Goal: Check status: Check status

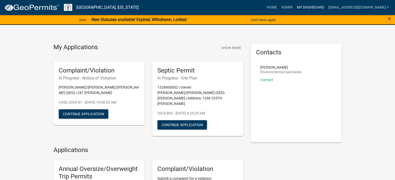
click at [296, 7] on link "My Dashboard" at bounding box center [309, 8] width 31 height 10
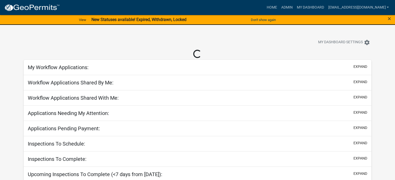
select select "3: 100"
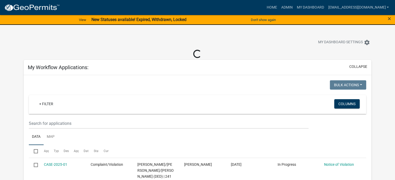
select select "3: 100"
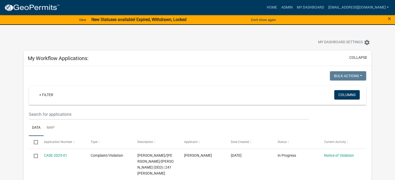
scroll to position [26, 0]
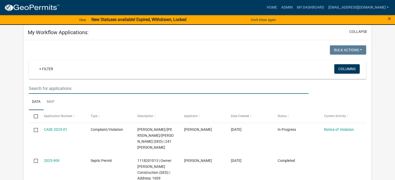
click at [54, 89] on input "text" at bounding box center [169, 88] width 280 height 11
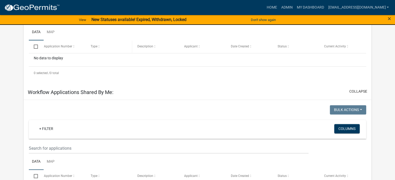
scroll to position [130, 0]
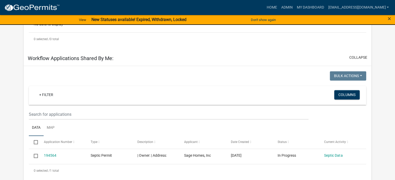
type input "2014 bayard"
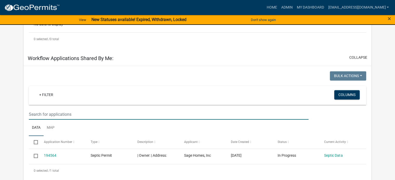
click at [59, 115] on input "text" at bounding box center [169, 114] width 280 height 11
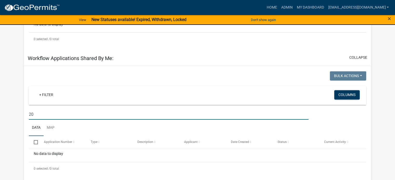
type input "2"
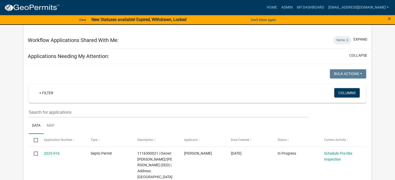
scroll to position [312, 0]
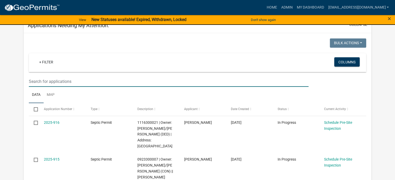
click at [72, 82] on input "text" at bounding box center [169, 81] width 280 height 11
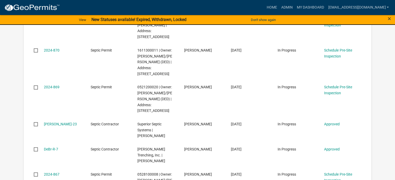
scroll to position [1376, 0]
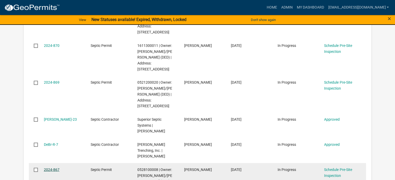
click at [50, 168] on link "2024-867" at bounding box center [52, 170] width 16 height 4
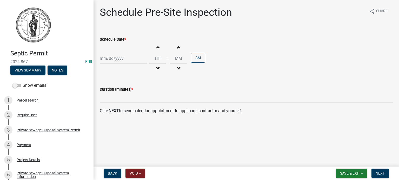
select select "8"
select select "2025"
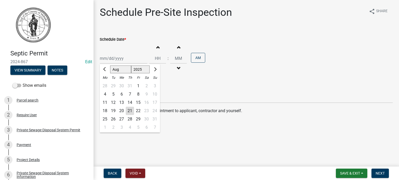
click at [111, 60] on div "[PERSON_NAME] Feb Mar Apr [PERSON_NAME][DATE] Oct Nov [DATE] 1526 1527 1528 152…" at bounding box center [124, 58] width 48 height 11
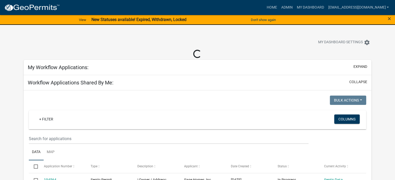
select select "3: 100"
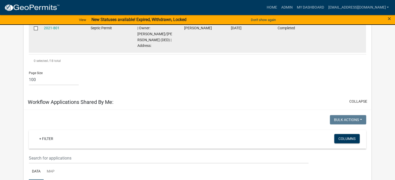
scroll to position [727, 0]
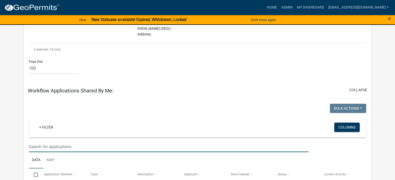
click at [50, 142] on input "text" at bounding box center [169, 147] width 280 height 11
type input "3"
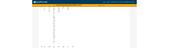
scroll to position [2512, 0]
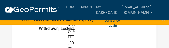
type input "[PERSON_NAME]"
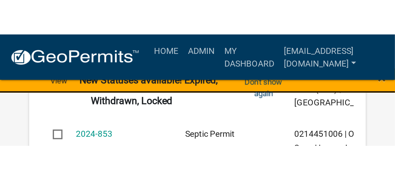
scroll to position [883, 0]
